Goal: Use online tool/utility: Utilize a website feature to perform a specific function

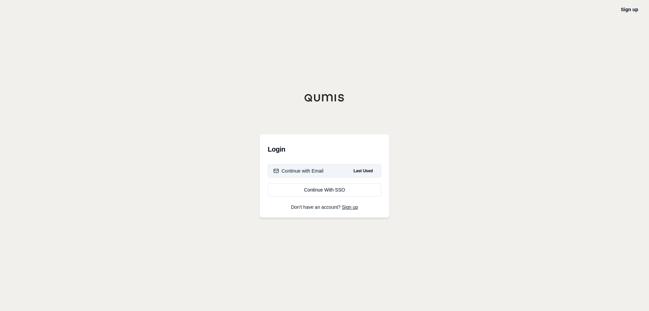
click at [334, 168] on button "Continue with Email Last Used" at bounding box center [325, 171] width 114 height 14
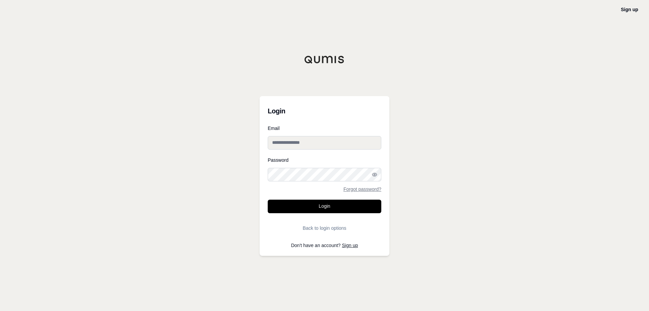
type input "**********"
click at [336, 210] on button "Login" at bounding box center [325, 206] width 114 height 14
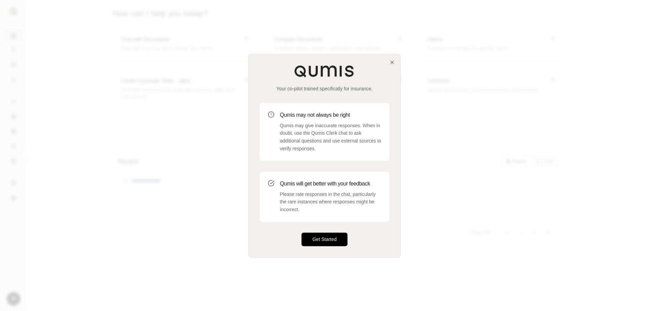
click at [346, 240] on button "Get Started" at bounding box center [324, 239] width 46 height 14
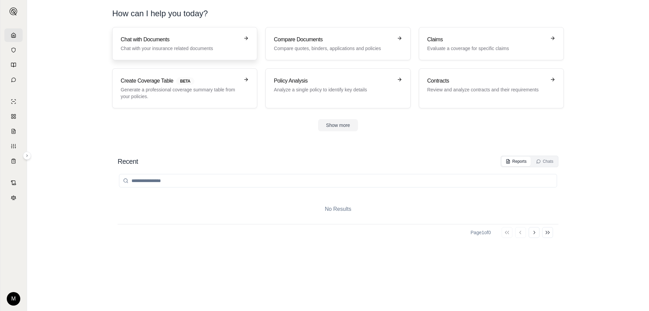
click at [143, 54] on link "Chat with Documents Chat with your insurance related documents" at bounding box center [184, 43] width 145 height 33
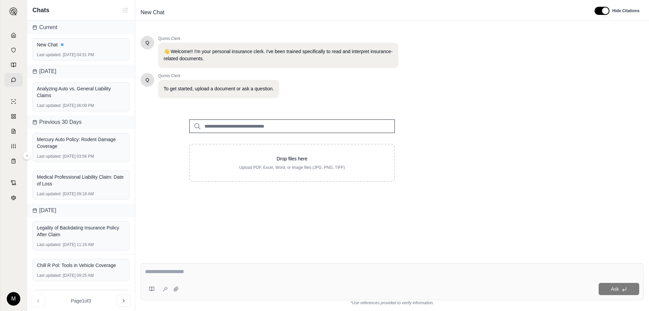
click at [420, 218] on div "Q Qumis Clerk 👋 Welcome!! I'm your personal insurance clerk. I've been trained …" at bounding box center [392, 141] width 503 height 222
click at [454, 192] on div "Q Qumis Clerk 👋 Welcome!! I'm your personal insurance clerk. I've been trained …" at bounding box center [392, 141] width 503 height 222
click at [327, 238] on div "Q Qumis Clerk 👋 Welcome!! I'm your personal insurance clerk. I've been trained …" at bounding box center [392, 141] width 503 height 222
click at [585, 153] on div "Q Qumis Clerk 👋 Welcome!! I'm your personal insurance clerk. I've been trained …" at bounding box center [392, 141] width 503 height 222
click at [309, 154] on div "Drop files here Upload PDF, Excel, Word, or image files (JPG, PNG, TIFF)" at bounding box center [292, 163] width 206 height 38
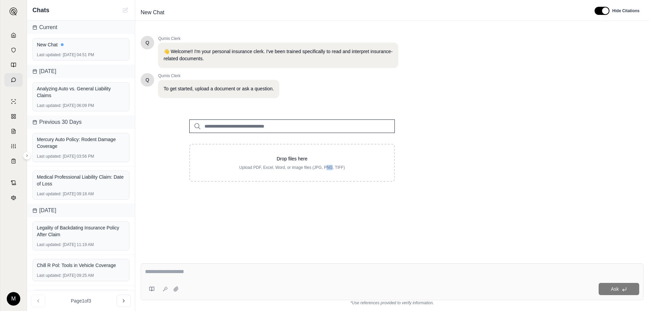
click at [528, 185] on div "Q Qumis Clerk 👋 Welcome!! I'm your personal insurance clerk. I've been trained …" at bounding box center [392, 141] width 503 height 222
click at [377, 128] on input "search" at bounding box center [292, 126] width 206 height 14
click at [396, 271] on textarea at bounding box center [392, 271] width 494 height 8
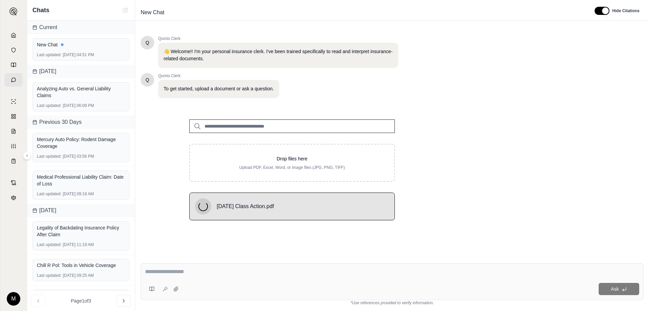
click at [173, 268] on textarea at bounding box center [392, 271] width 494 height 8
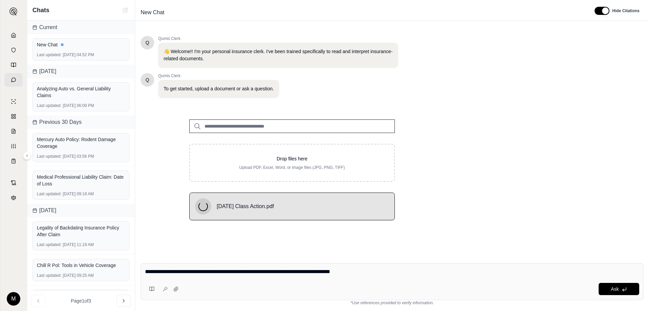
type textarea "**********"
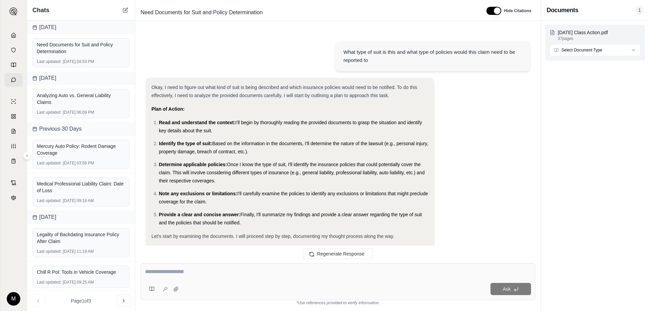
click at [607, 49] on html "M Chats [DATE] Need Documents for Suit and Policy Determination Last updated: […" at bounding box center [324, 155] width 649 height 311
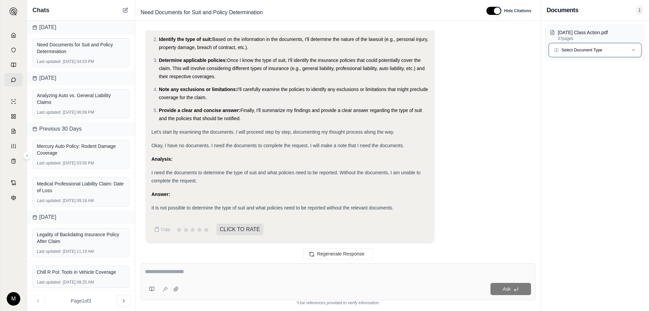
click at [526, 67] on html "M Chats [DATE] Need Documents for Suit and Policy Determination Last updated: […" at bounding box center [324, 155] width 649 height 311
click at [270, 267] on div "Ask" at bounding box center [338, 281] width 395 height 37
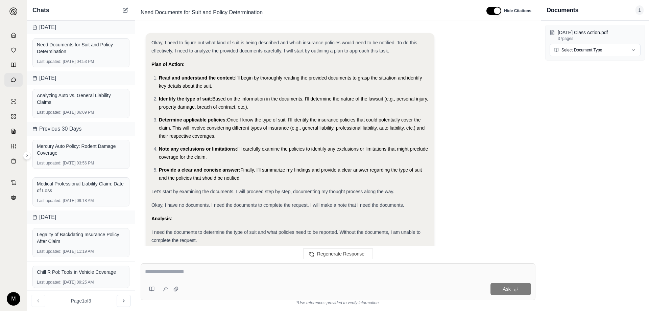
scroll to position [0, 0]
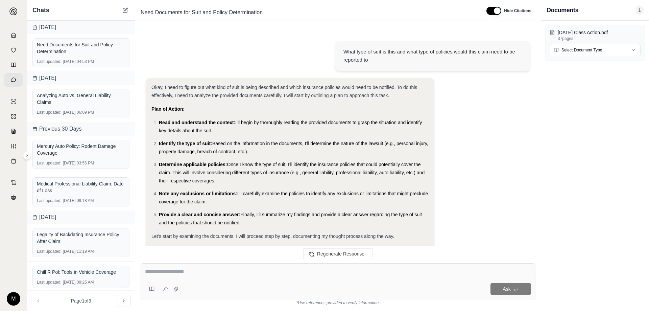
click at [369, 61] on div "What type of suit is this and what type of policies would this claim need to be…" at bounding box center [432, 56] width 178 height 16
drag, startPoint x: 380, startPoint y: 59, endPoint x: 342, endPoint y: 49, distance: 38.9
click at [342, 49] on div "What type of suit is this and what type of policies would this claim need to be…" at bounding box center [432, 56] width 195 height 30
copy div "What type of suit is this and what type of policies would this claim need to be…"
click at [179, 286] on button at bounding box center [176, 288] width 11 height 11
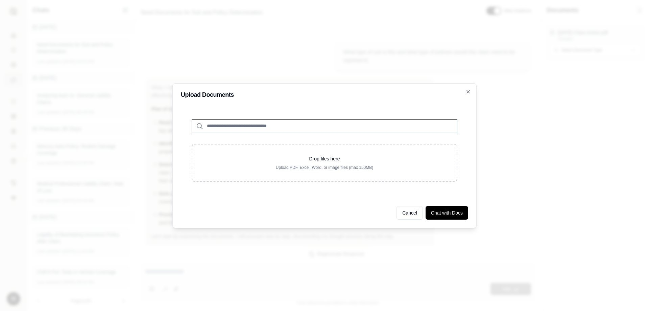
click at [207, 268] on div at bounding box center [324, 155] width 649 height 311
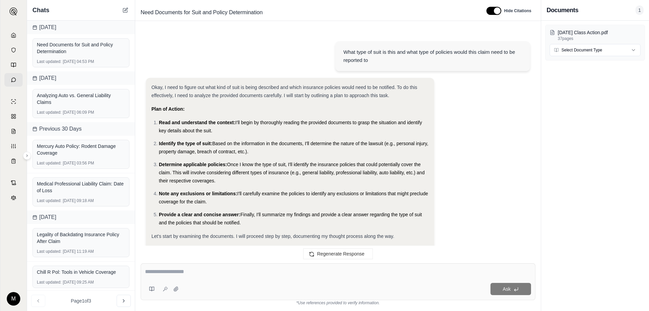
click at [190, 273] on textarea at bounding box center [338, 271] width 386 height 8
paste textarea "**********"
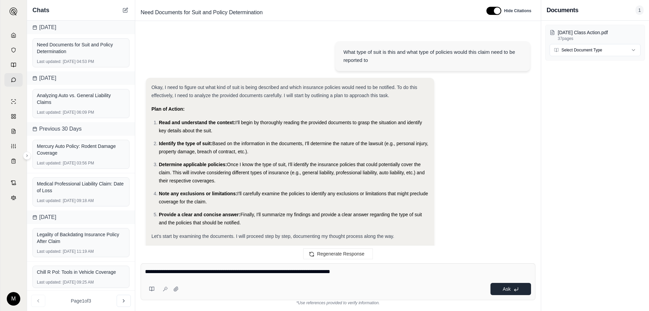
type textarea "**********"
click at [519, 286] on button "Ask" at bounding box center [510, 289] width 41 height 12
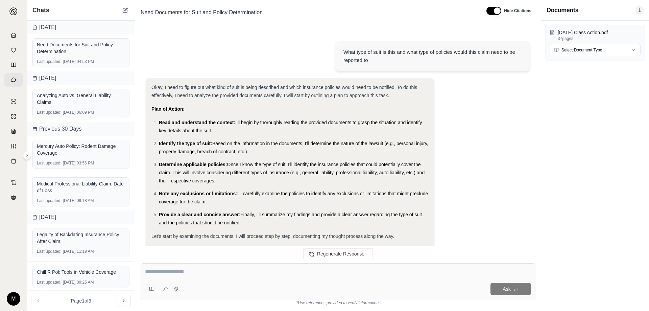
scroll to position [847, 0]
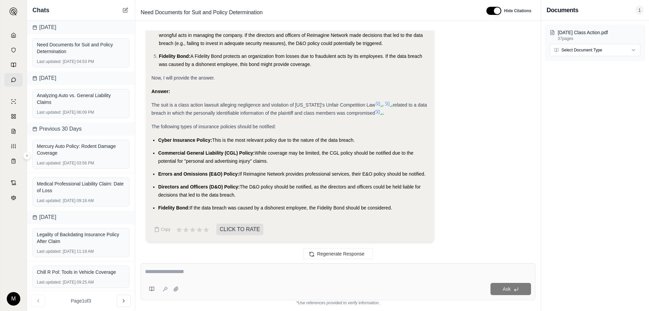
click at [179, 266] on div "Ask" at bounding box center [338, 281] width 395 height 37
